Goal: Task Accomplishment & Management: Use online tool/utility

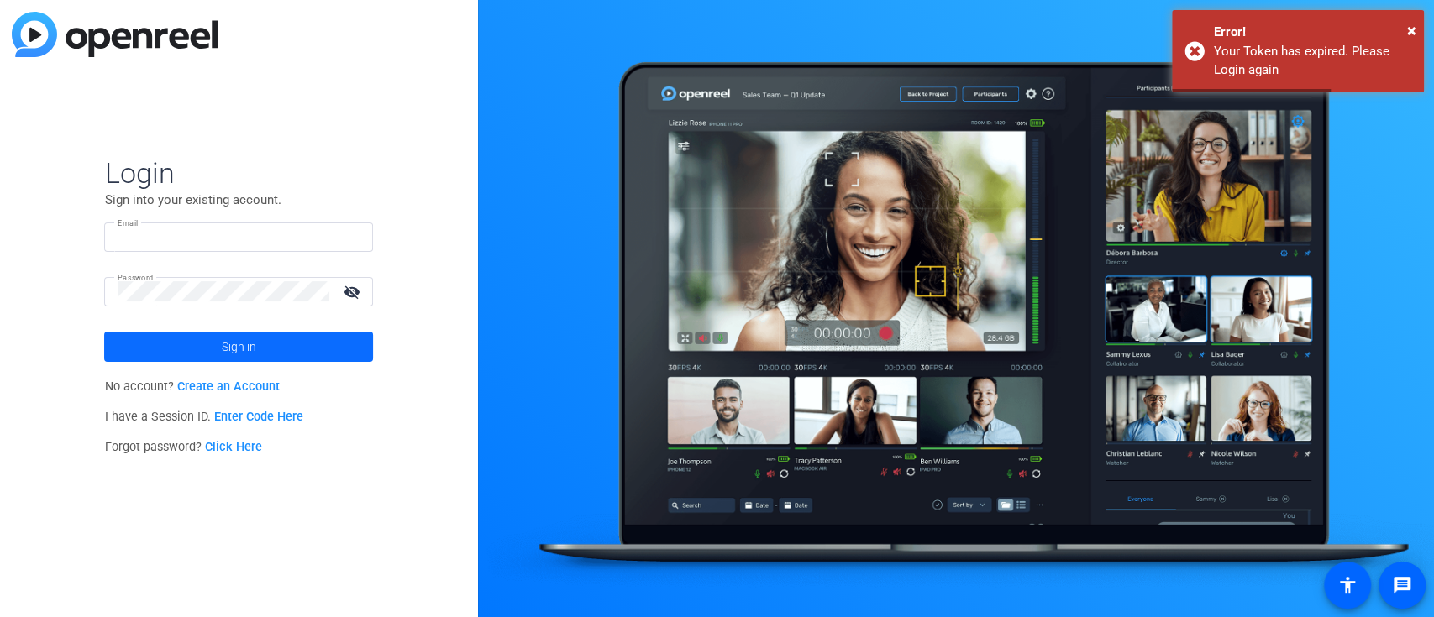
type input "[PERSON_NAME][EMAIL_ADDRESS][PERSON_NAME][DOMAIN_NAME]"
click at [296, 346] on span at bounding box center [238, 347] width 269 height 40
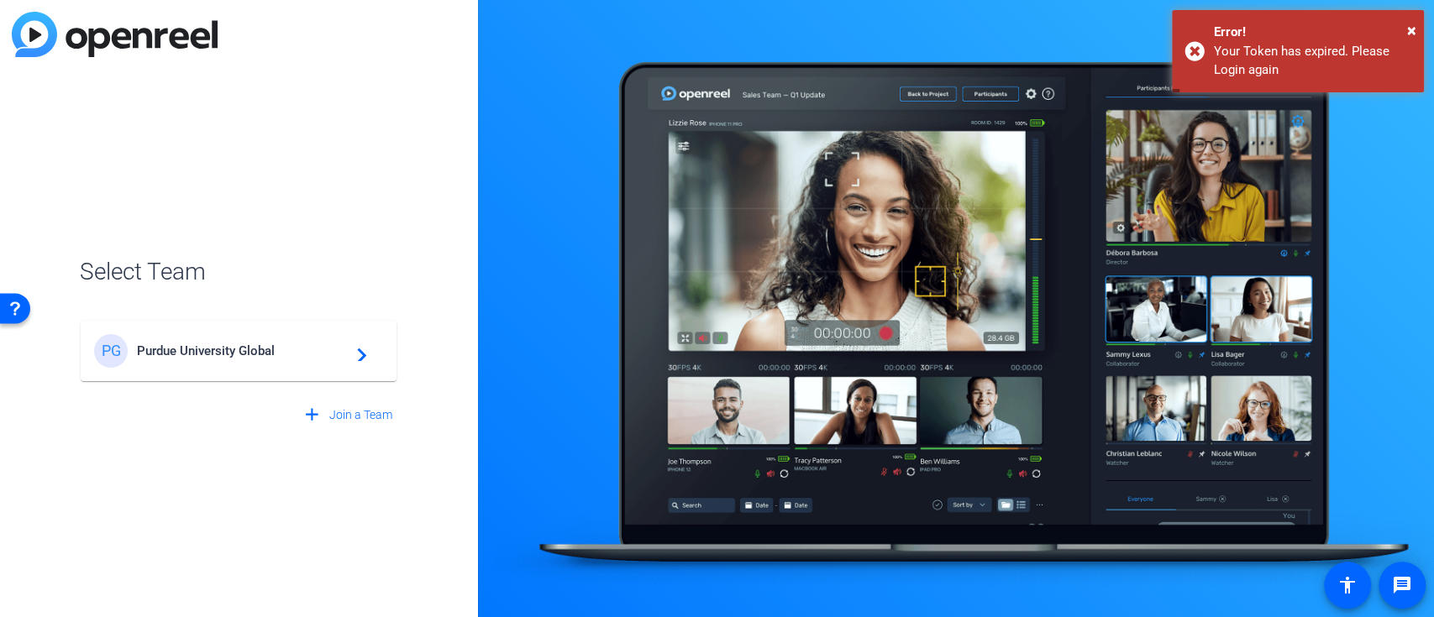
click at [281, 353] on span "Purdue University Global" at bounding box center [241, 351] width 210 height 15
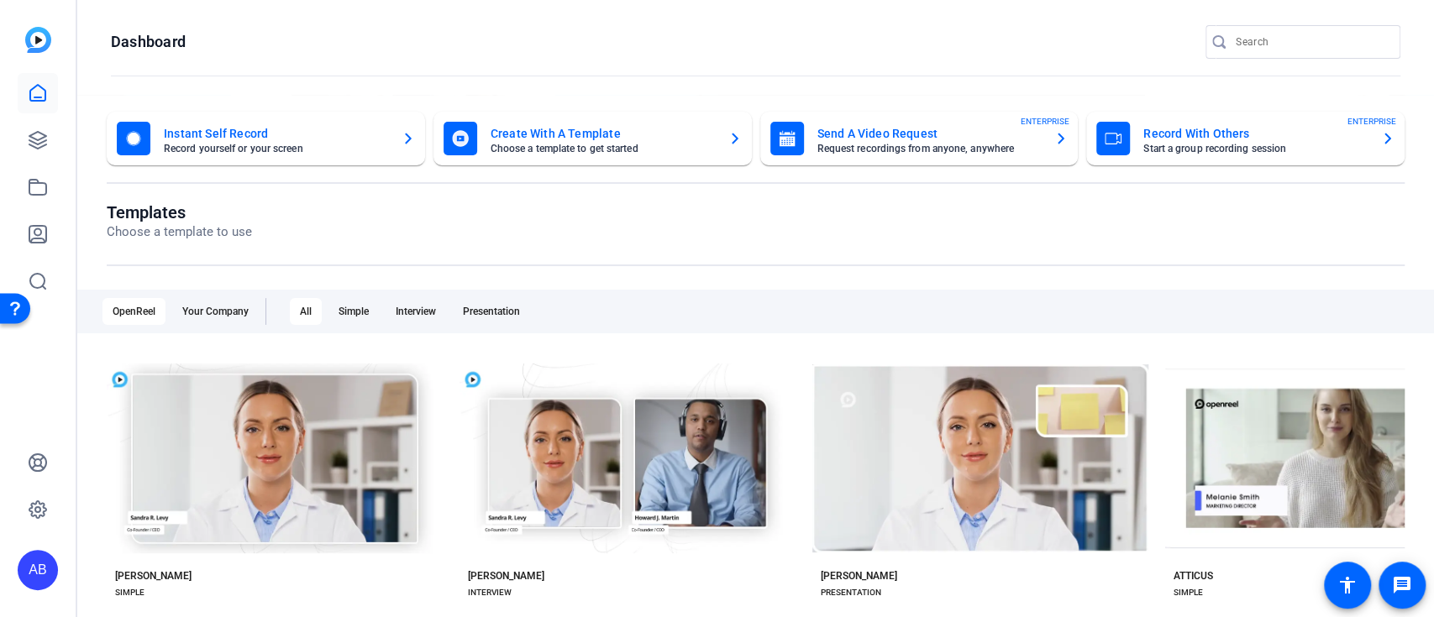
click at [1143, 134] on mat-card-title "Record With Others" at bounding box center [1255, 133] width 224 height 20
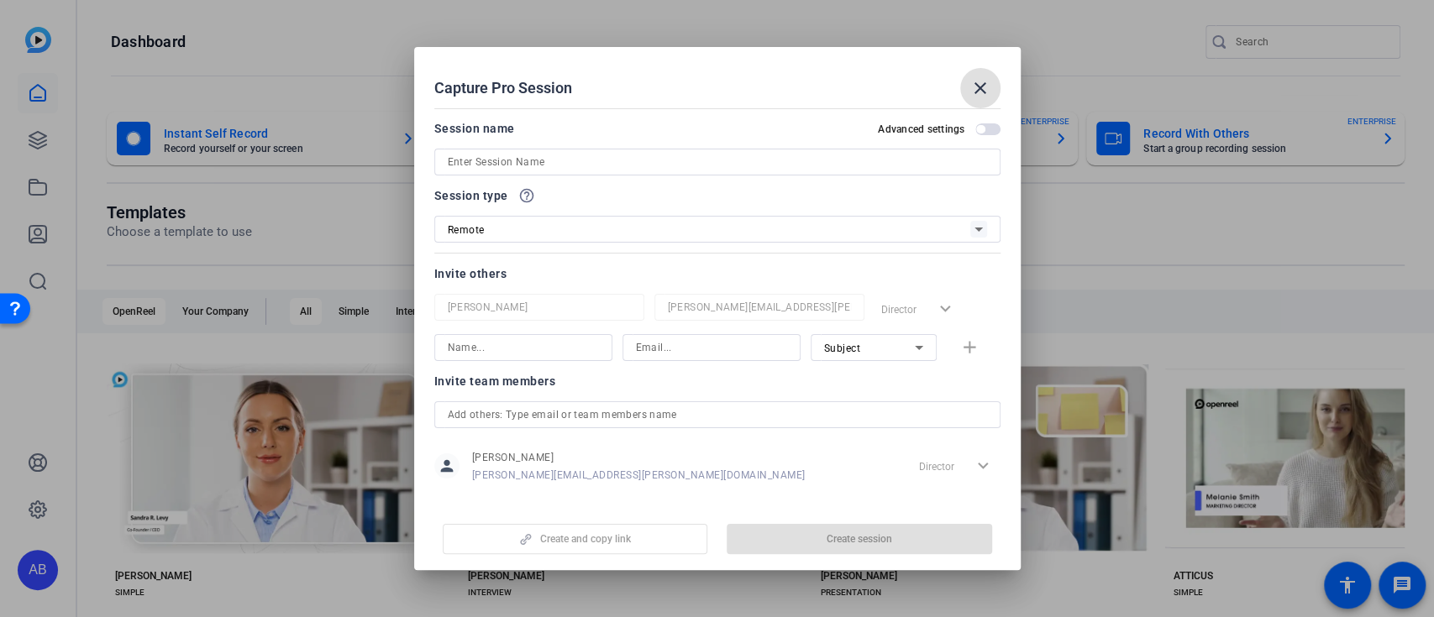
click at [648, 168] on input at bounding box center [717, 162] width 539 height 20
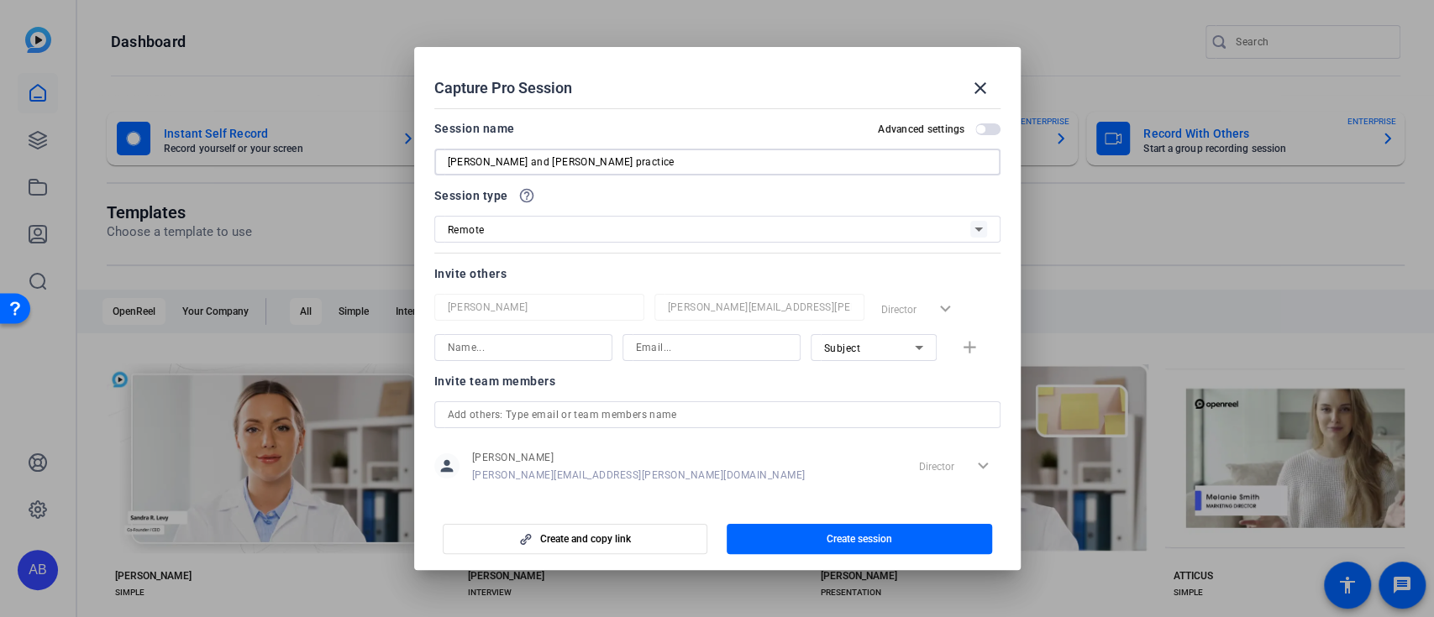
click at [509, 161] on input "[PERSON_NAME] and [PERSON_NAME] practice" at bounding box center [717, 162] width 539 height 20
click at [524, 163] on input "[PERSON_NAME] and [PERSON_NAME] practice" at bounding box center [717, 162] width 539 height 20
type input "[PERSON_NAME] and [PERSON_NAME] mobile practice"
click at [693, 347] on input at bounding box center [711, 348] width 151 height 20
paste input "[EMAIL_ADDRESS][DOMAIN_NAME]"
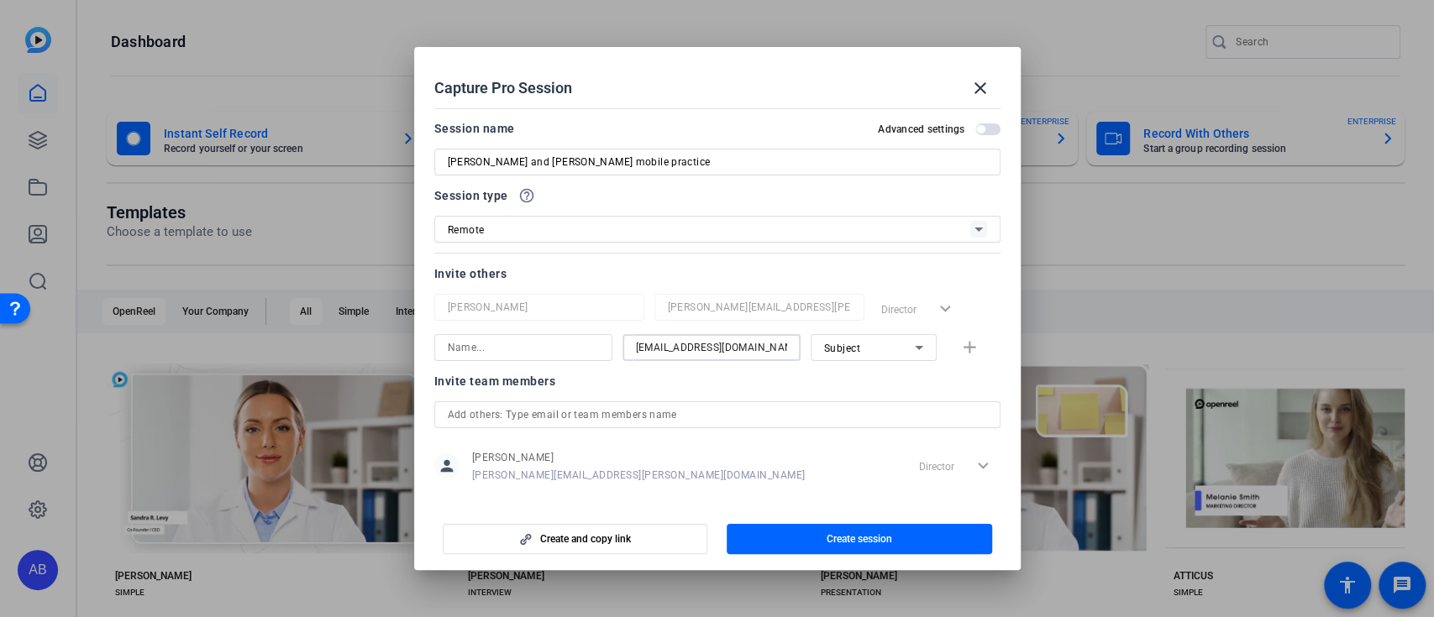
scroll to position [0, 2]
type input "[EMAIL_ADDRESS][DOMAIN_NAME]"
click at [558, 347] on input at bounding box center [523, 348] width 151 height 20
type input "[PERSON_NAME]"
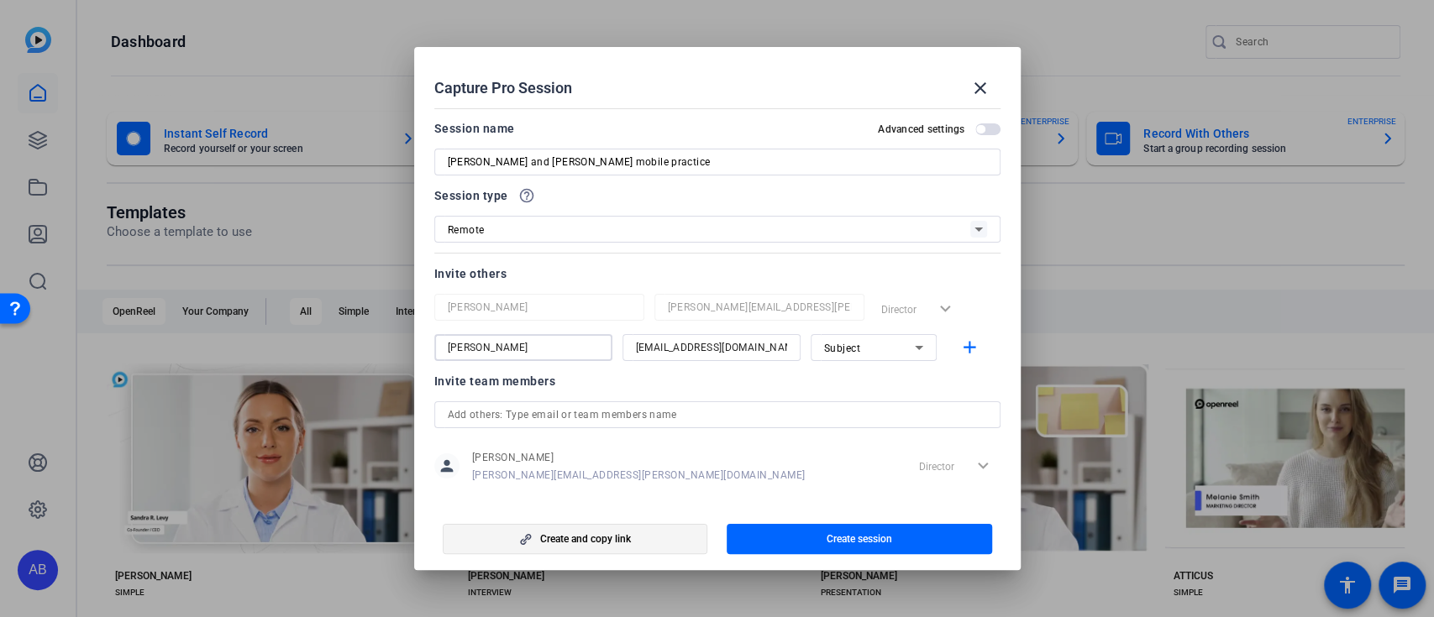
click at [647, 539] on span "button" at bounding box center [576, 539] width 264 height 40
